Goal: Transaction & Acquisition: Purchase product/service

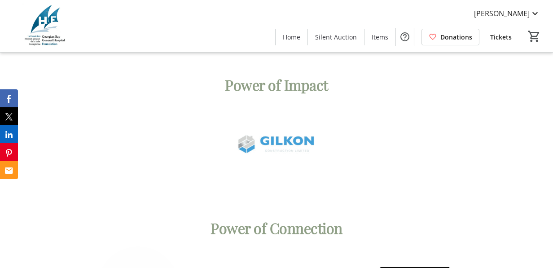
scroll to position [4323, 0]
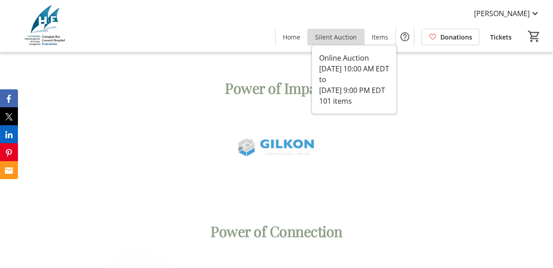
click at [341, 34] on span "Silent Auction" at bounding box center [336, 36] width 42 height 9
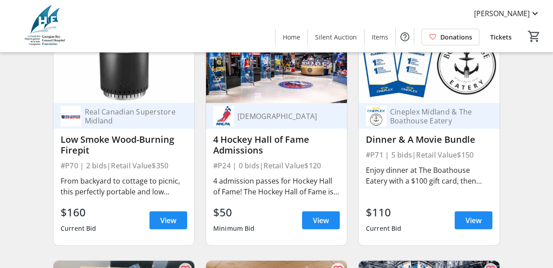
scroll to position [6783, 0]
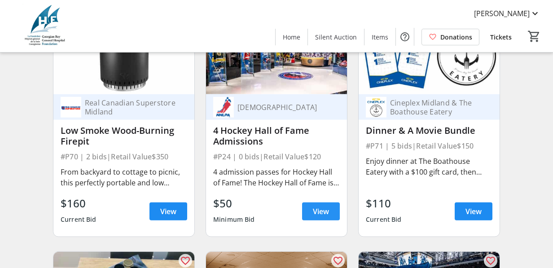
click at [318, 210] on span "View" at bounding box center [321, 211] width 16 height 11
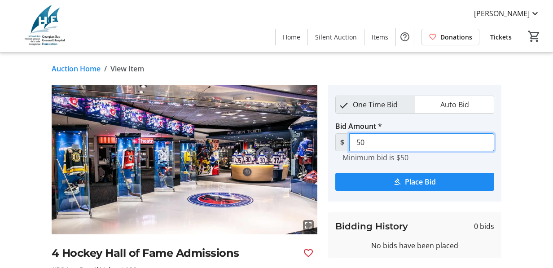
click at [366, 142] on input "50" at bounding box center [422, 142] width 146 height 18
type input "5"
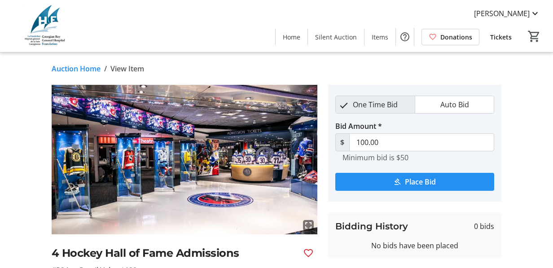
click at [401, 181] on mat-icon "submit" at bounding box center [397, 182] width 8 height 8
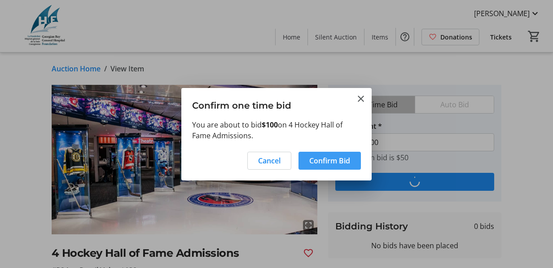
click at [336, 158] on span "Confirm Bid" at bounding box center [329, 160] width 41 height 11
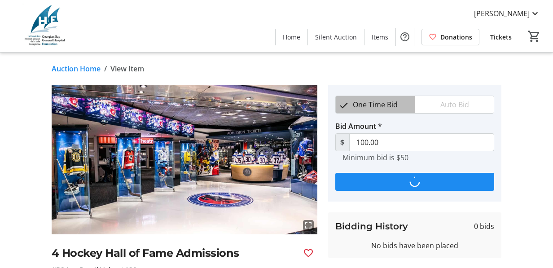
type input "110"
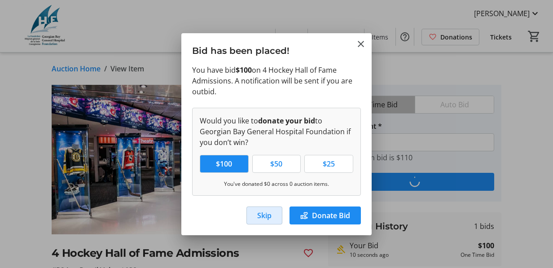
click at [271, 215] on span "Skip" at bounding box center [264, 215] width 14 height 11
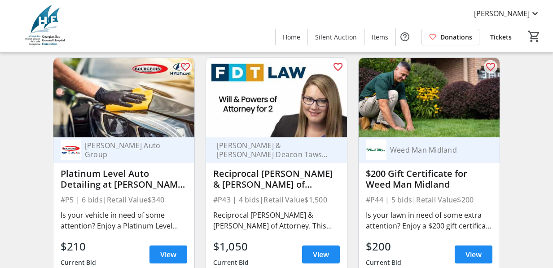
scroll to position [4415, 0]
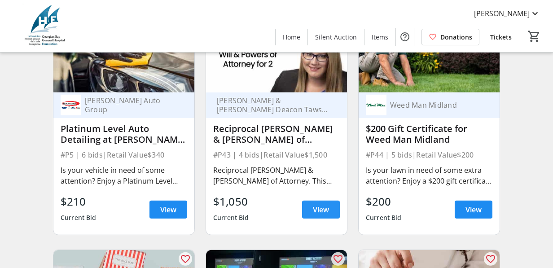
click at [318, 210] on span "View" at bounding box center [321, 209] width 16 height 11
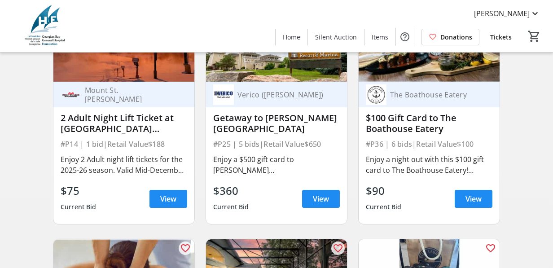
scroll to position [1592, 0]
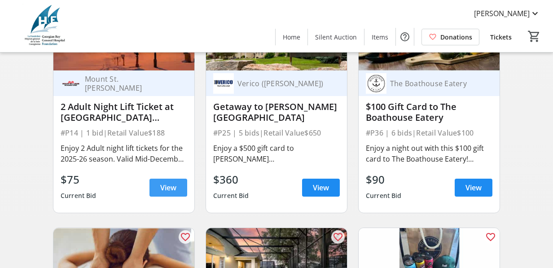
click at [171, 191] on span "View" at bounding box center [168, 187] width 16 height 11
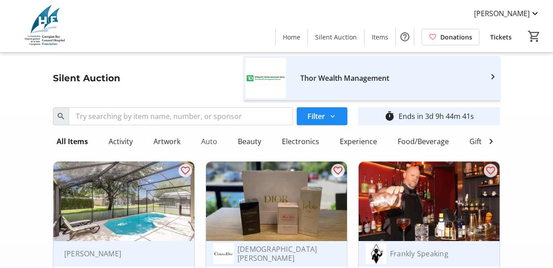
click at [207, 140] on div "Auto" at bounding box center [209, 142] width 23 height 18
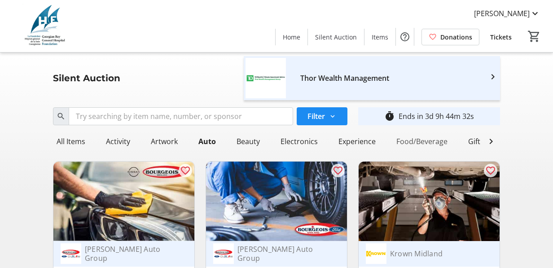
click at [413, 141] on div "Food/Beverage" at bounding box center [422, 142] width 58 height 18
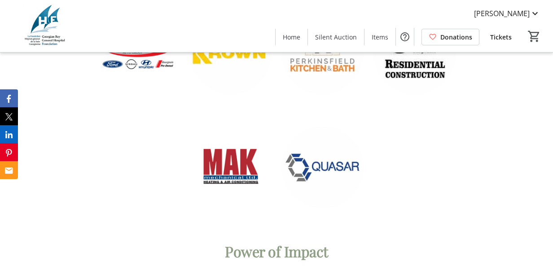
scroll to position [4143, 0]
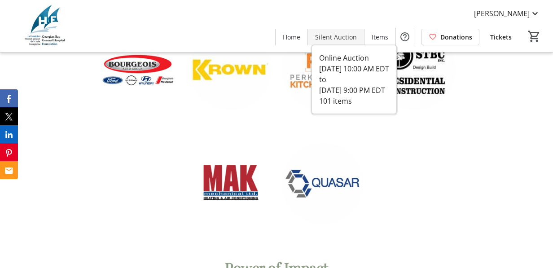
click at [340, 36] on span "Silent Auction" at bounding box center [336, 36] width 42 height 9
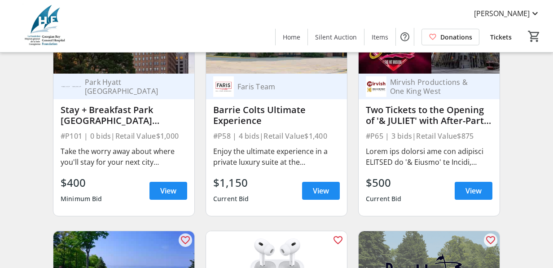
scroll to position [449, 0]
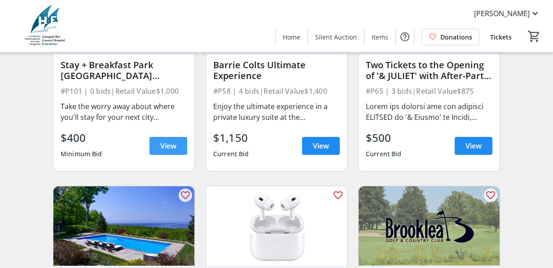
click at [162, 150] on span "View" at bounding box center [168, 146] width 16 height 11
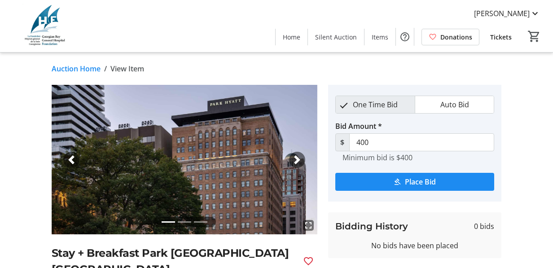
click at [298, 156] on span "button" at bounding box center [297, 159] width 9 height 9
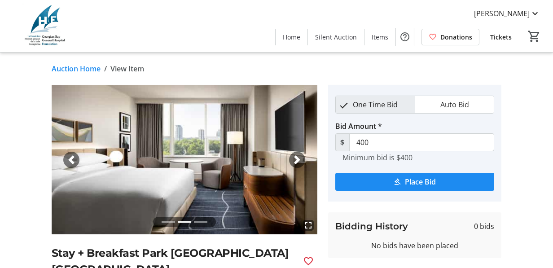
click at [296, 158] on span "button" at bounding box center [297, 159] width 9 height 9
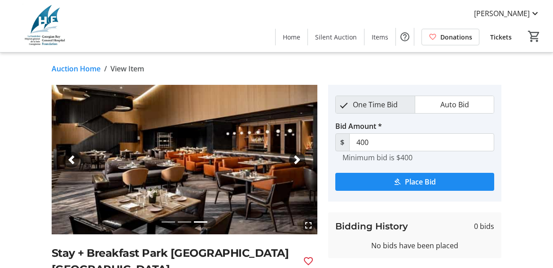
click at [296, 158] on span "button" at bounding box center [297, 159] width 9 height 9
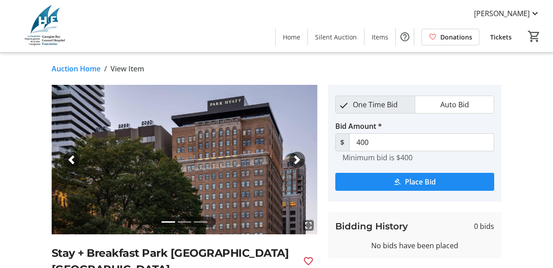
click at [296, 158] on span "button" at bounding box center [297, 159] width 9 height 9
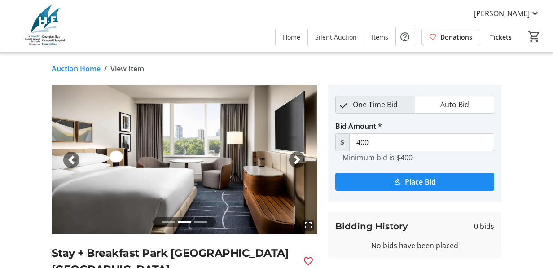
click at [70, 158] on span "button" at bounding box center [71, 159] width 9 height 9
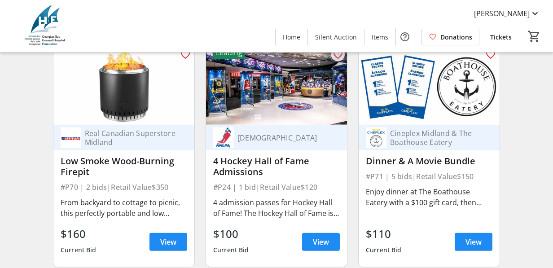
scroll to position [6771, 0]
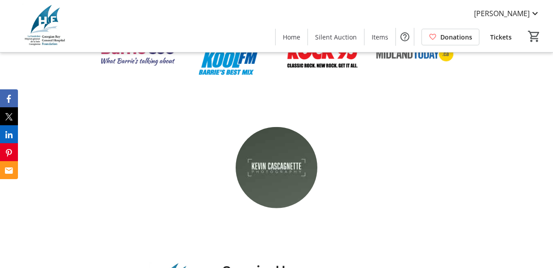
scroll to position [5221, 0]
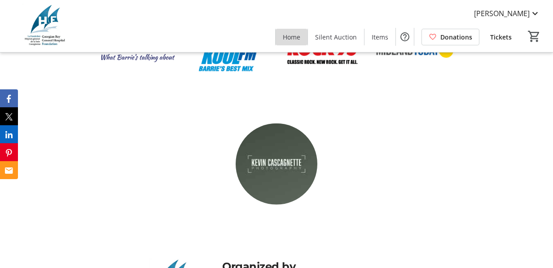
click at [296, 35] on span "Home" at bounding box center [292, 36] width 18 height 9
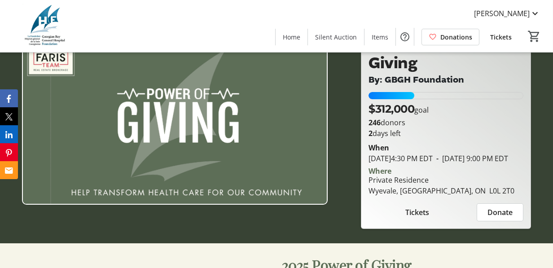
scroll to position [0, 0]
